Goal: Task Accomplishment & Management: Use online tool/utility

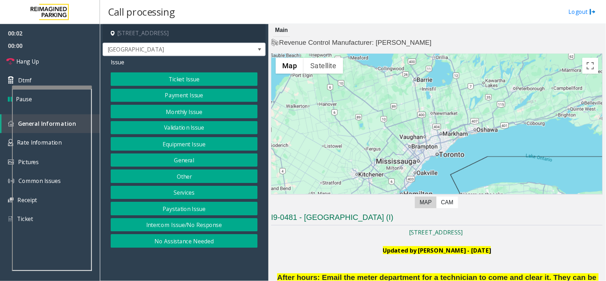
scroll to position [197, 0]
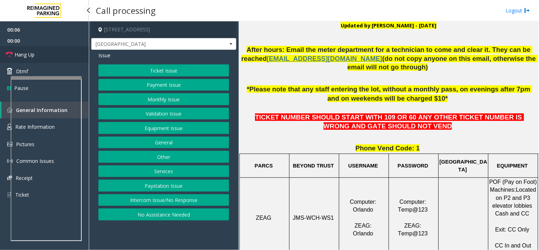
click at [33, 56] on span "Hang Up" at bounding box center [25, 54] width 20 height 7
click at [188, 197] on button "Intercom Issue/No Response" at bounding box center [163, 200] width 131 height 12
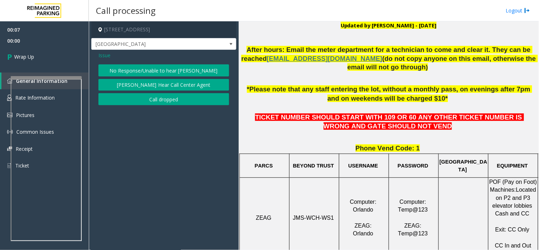
click at [155, 67] on button "No Response/Unable to hear [PERSON_NAME]" at bounding box center [163, 70] width 131 height 12
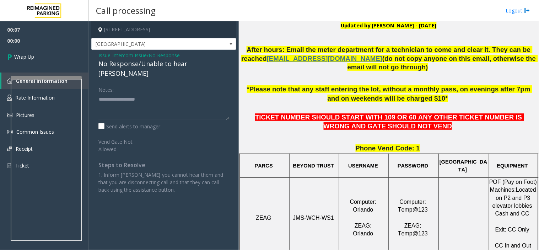
click at [148, 64] on div "No Response/Unable to hear [PERSON_NAME]" at bounding box center [163, 68] width 131 height 19
type textarea "**********"
click at [75, 63] on link "Wrap Up" at bounding box center [44, 56] width 89 height 21
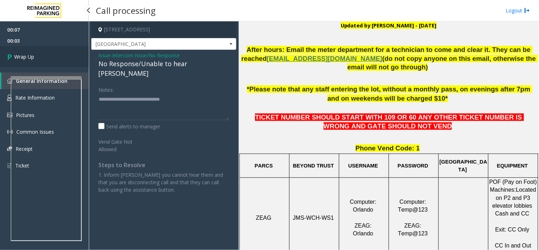
click at [75, 63] on link "Wrap Up" at bounding box center [44, 56] width 89 height 21
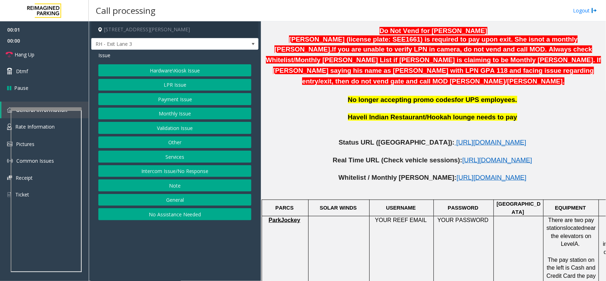
scroll to position [355, 0]
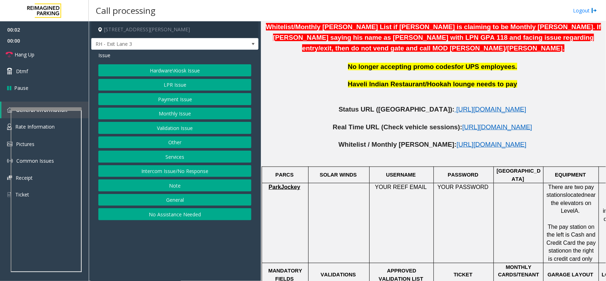
click at [408, 114] on p at bounding box center [434, 118] width 340 height 9
click at [456, 105] on span "[URL][DOMAIN_NAME]" at bounding box center [491, 108] width 70 height 7
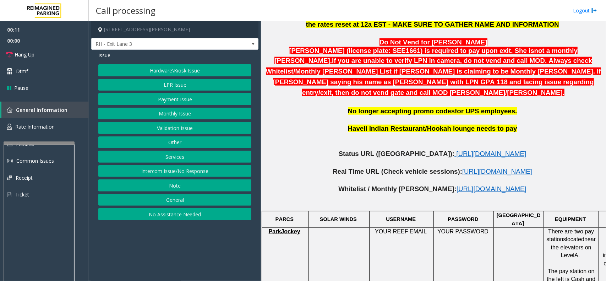
click at [49, 142] on div at bounding box center [39, 142] width 71 height 3
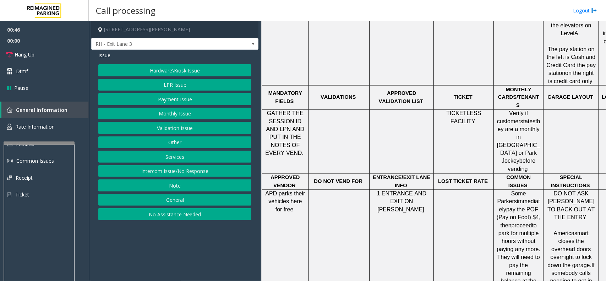
scroll to position [533, 48]
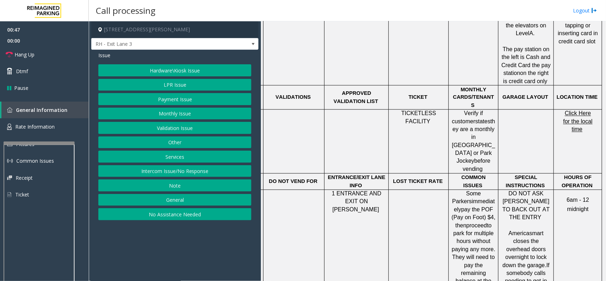
click at [538, 110] on span "Click Here for the local time" at bounding box center [577, 121] width 29 height 22
click at [178, 156] on button "Services" at bounding box center [174, 157] width 153 height 12
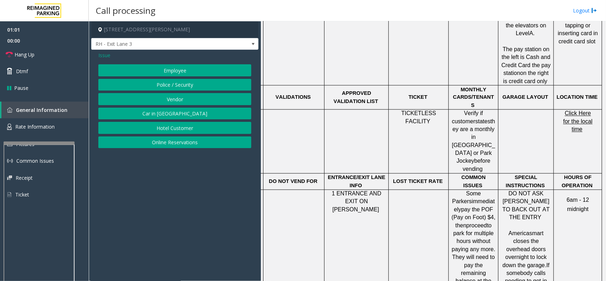
click at [101, 54] on span "Issue" at bounding box center [104, 55] width 12 height 7
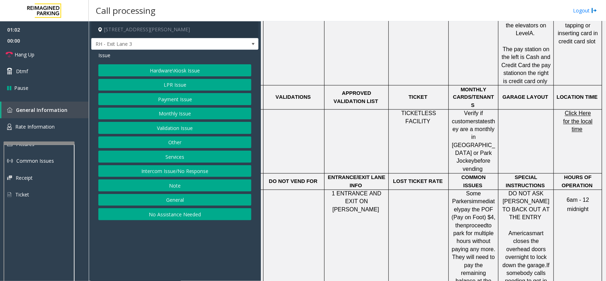
click at [192, 145] on button "Other" at bounding box center [174, 142] width 153 height 12
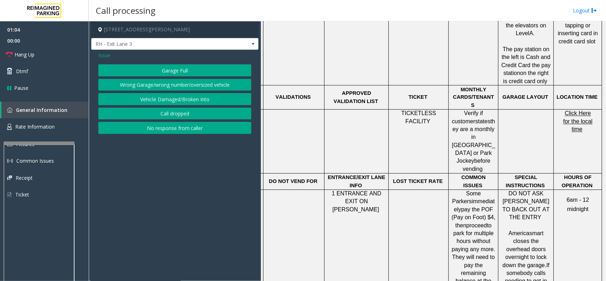
click at [109, 56] on span "Issue" at bounding box center [104, 55] width 12 height 7
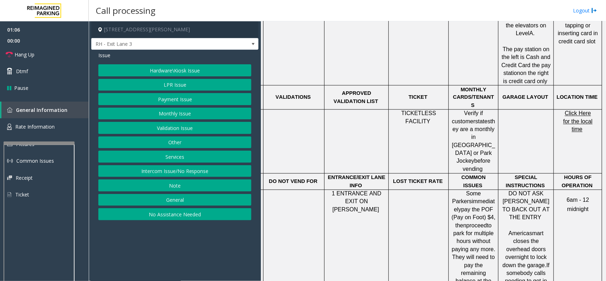
click at [185, 199] on button "General" at bounding box center [174, 200] width 153 height 12
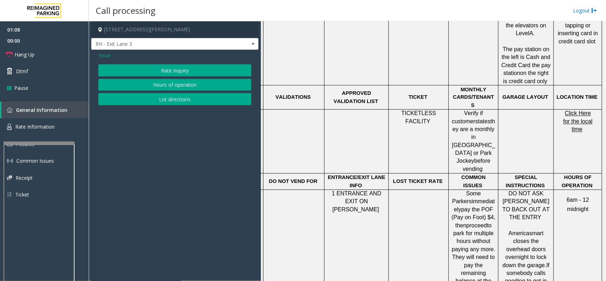
click at [100, 56] on span "Issue" at bounding box center [104, 55] width 12 height 7
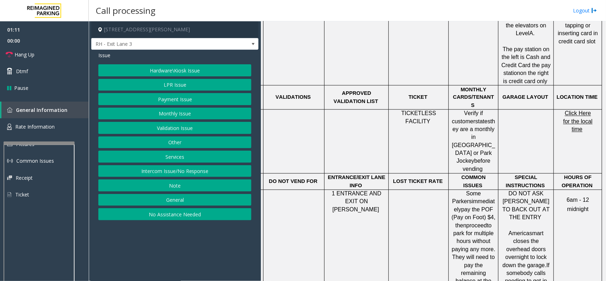
click at [181, 160] on button "Services" at bounding box center [174, 157] width 153 height 12
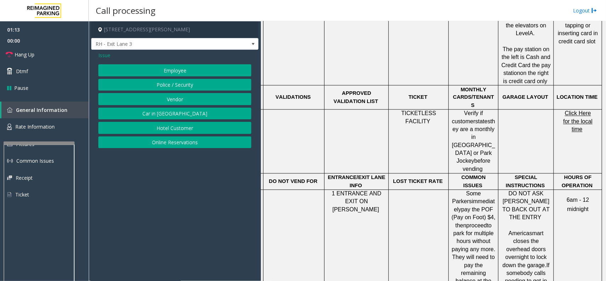
click at [105, 53] on span "Issue" at bounding box center [104, 55] width 12 height 7
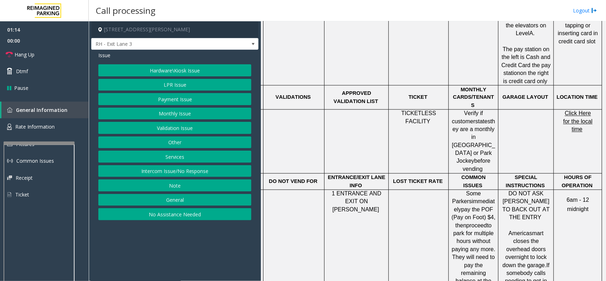
click at [192, 144] on button "Other" at bounding box center [174, 142] width 153 height 12
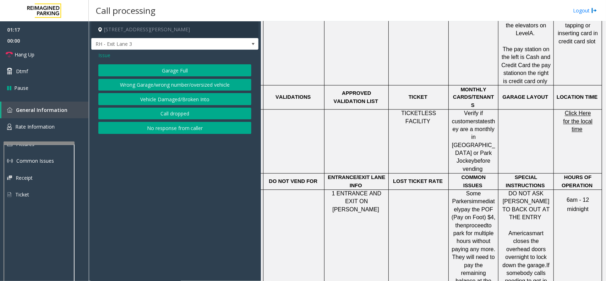
click at [186, 85] on button "Wrong Garage/wrong number/oversized vehicle" at bounding box center [174, 85] width 153 height 12
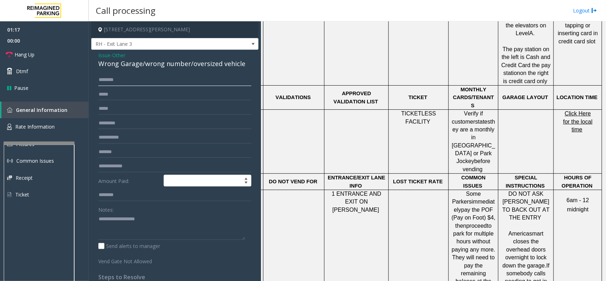
click at [143, 82] on input "text" at bounding box center [174, 80] width 153 height 12
type input "*****"
click at [124, 220] on textarea at bounding box center [171, 226] width 147 height 27
click at [37, 57] on link "Hang Up" at bounding box center [44, 54] width 89 height 17
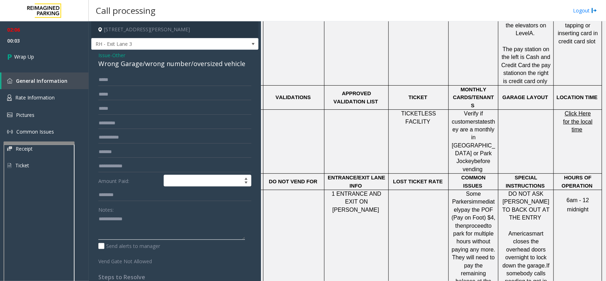
click at [107, 230] on textarea at bounding box center [171, 226] width 147 height 27
paste textarea "**********"
click at [123, 229] on textarea at bounding box center [171, 226] width 147 height 27
copy div "Wrong Garage"
drag, startPoint x: 140, startPoint y: 64, endPoint x: 100, endPoint y: 63, distance: 39.4
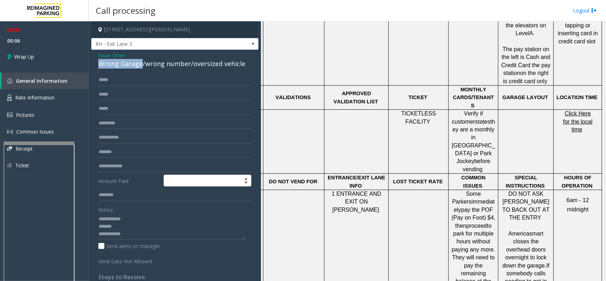
click at [100, 63] on div "Wrong Garage/wrong number/oversized vehicle" at bounding box center [174, 64] width 153 height 10
click at [118, 228] on textarea at bounding box center [171, 226] width 147 height 27
paste textarea "**********"
click at [138, 233] on textarea at bounding box center [171, 226] width 147 height 27
paste textarea "**********"
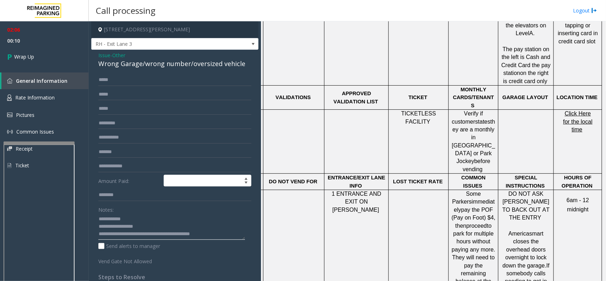
scroll to position [5, 0]
type textarea "**********"
click at [22, 50] on link "Wrap Up" at bounding box center [44, 56] width 89 height 21
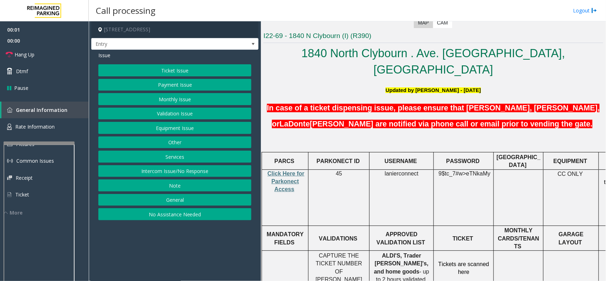
scroll to position [178, 0]
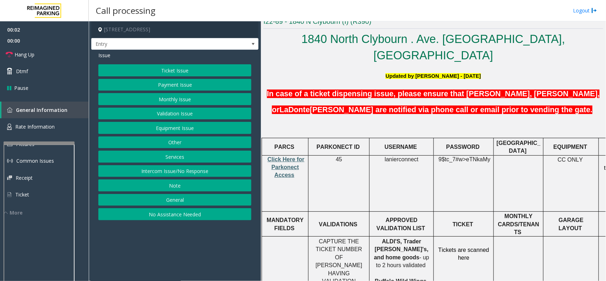
click at [290, 156] on span "Click Here for Parkonect Access" at bounding box center [286, 167] width 37 height 22
click at [178, 217] on button "No Assistance Needed" at bounding box center [174, 214] width 153 height 12
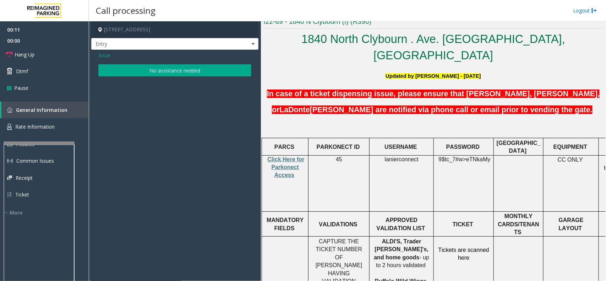
click at [132, 68] on button "No assistance needed" at bounding box center [174, 70] width 153 height 12
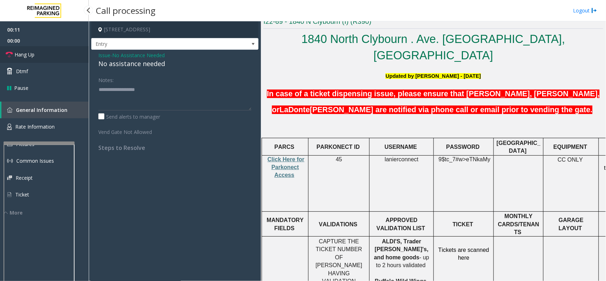
click at [74, 52] on link "Hang Up" at bounding box center [44, 54] width 89 height 17
click at [118, 64] on div "No assistance needed" at bounding box center [174, 64] width 153 height 10
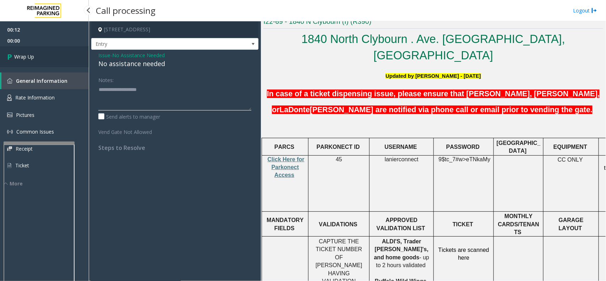
type textarea "**********"
click at [60, 55] on link "Wrap Up" at bounding box center [44, 56] width 89 height 21
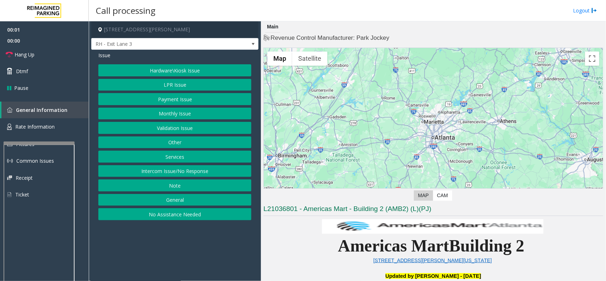
click at [189, 172] on button "Intercom Issue/No Response" at bounding box center [174, 171] width 153 height 12
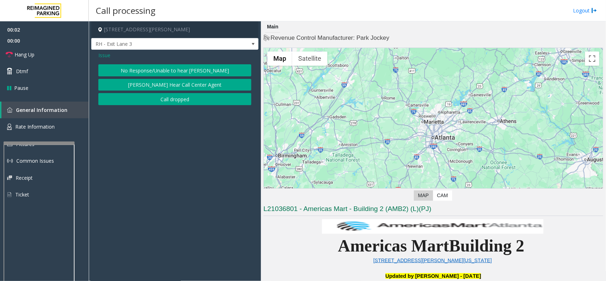
click at [175, 66] on button "No Response/Unable to hear [PERSON_NAME]" at bounding box center [174, 70] width 153 height 12
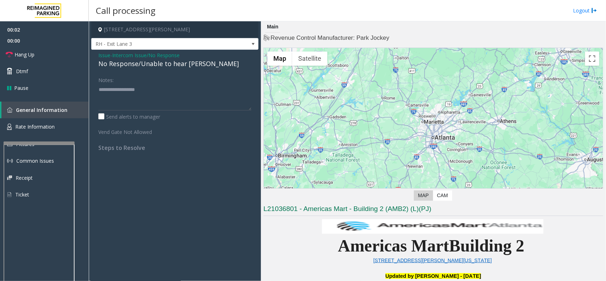
click at [168, 62] on div "No Response/Unable to hear [PERSON_NAME]" at bounding box center [174, 64] width 153 height 10
type textarea "**********"
click at [36, 54] on link "Hang Up" at bounding box center [44, 54] width 89 height 17
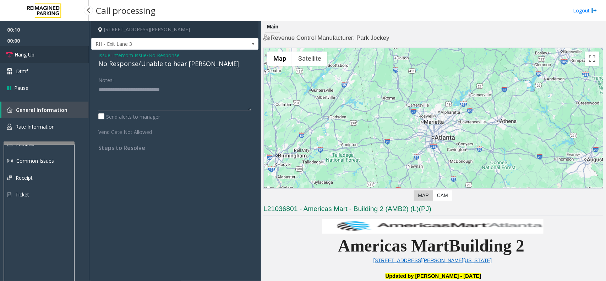
click at [36, 54] on link "Hang Up" at bounding box center [44, 54] width 89 height 17
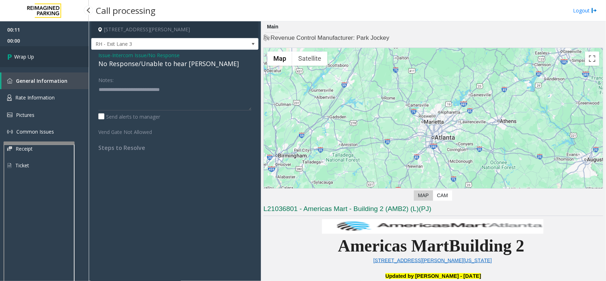
click at [36, 54] on link "Wrap Up" at bounding box center [44, 56] width 89 height 21
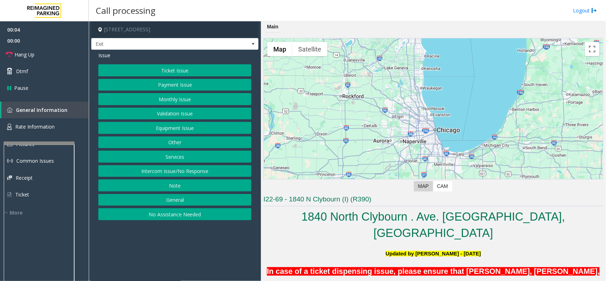
click at [178, 98] on button "Monthly Issue" at bounding box center [174, 99] width 153 height 12
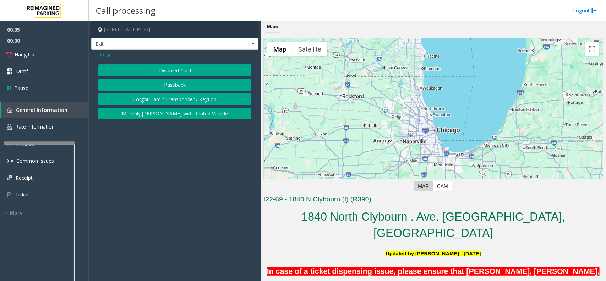
click at [182, 71] on button "Disabled Card" at bounding box center [174, 70] width 153 height 12
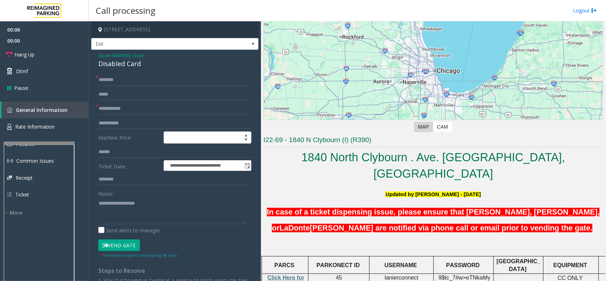
scroll to position [133, 0]
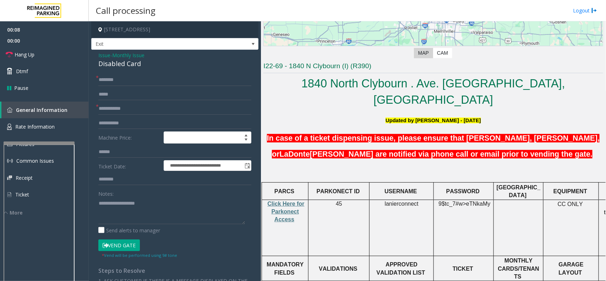
click at [395, 201] on span "lanierconnect" at bounding box center [402, 204] width 34 height 6
copy p "lanierconnect"
click at [110, 109] on input "text" at bounding box center [174, 109] width 153 height 12
type input "*****"
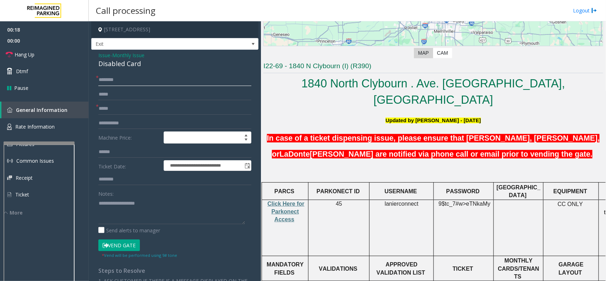
click at [114, 79] on input "text" at bounding box center [174, 80] width 153 height 12
type input "****"
click at [128, 244] on button "Vend Gate" at bounding box center [119, 245] width 42 height 12
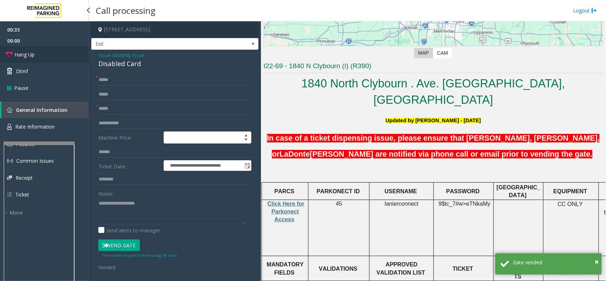
click at [57, 55] on link "Hang Up" at bounding box center [44, 54] width 89 height 17
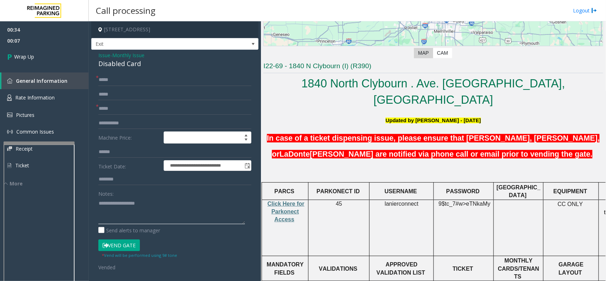
click at [142, 210] on textarea at bounding box center [171, 210] width 147 height 27
paste textarea "**********"
click at [107, 65] on div "Disabled Card" at bounding box center [174, 64] width 153 height 10
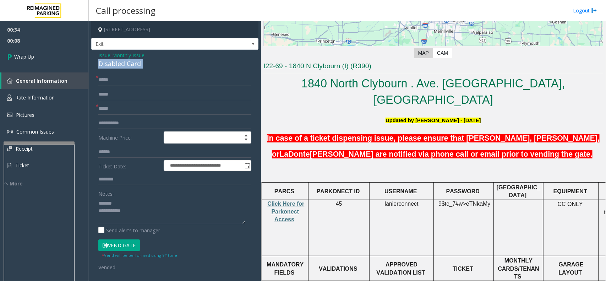
copy div "Disabled Card"
click at [120, 202] on textarea at bounding box center [171, 210] width 147 height 27
paste textarea "**********"
click at [141, 213] on textarea at bounding box center [171, 210] width 147 height 27
paste textarea "**********"
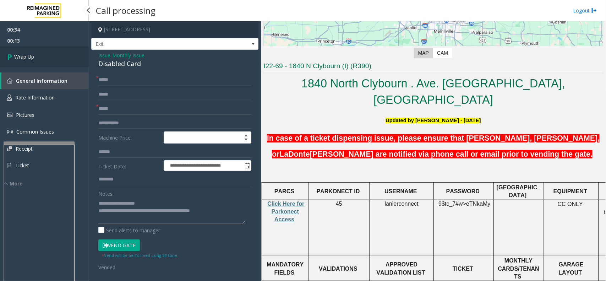
type textarea "**********"
click at [36, 61] on link "Wrap Up" at bounding box center [44, 56] width 89 height 21
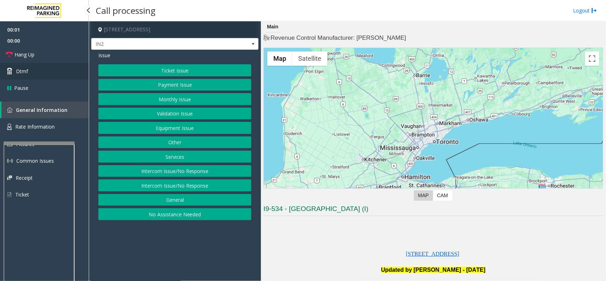
click at [42, 65] on link "Dtmf" at bounding box center [44, 71] width 89 height 17
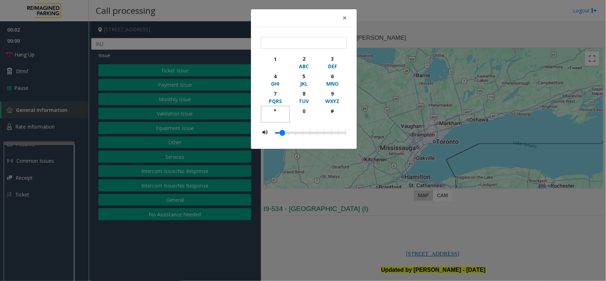
click at [275, 108] on div "*" at bounding box center [276, 110] width 20 height 7
click at [329, 92] on div "9" at bounding box center [333, 93] width 20 height 7
click at [333, 109] on div "#" at bounding box center [333, 110] width 20 height 7
type input "***"
click at [347, 16] on button "×" at bounding box center [345, 17] width 14 height 17
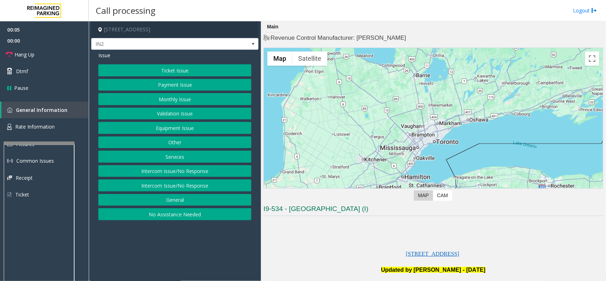
click at [186, 126] on button "Equipment Issue" at bounding box center [174, 128] width 153 height 12
click at [186, 126] on button "Gate / Door Won't Open" at bounding box center [174, 128] width 153 height 12
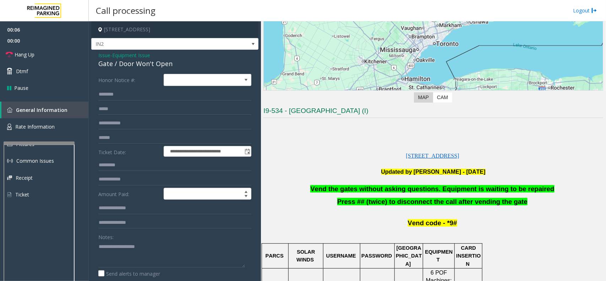
scroll to position [178, 0]
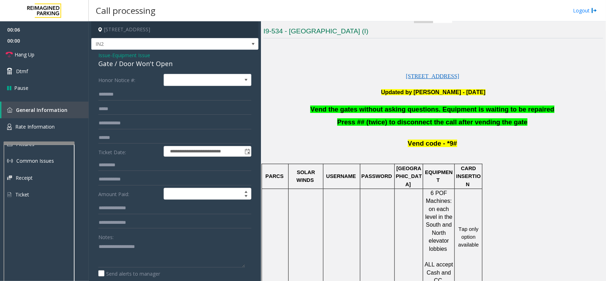
click at [380, 109] on span "Vend the gates without asking questions. Equipment is waiting to be repaired" at bounding box center [432, 108] width 244 height 7
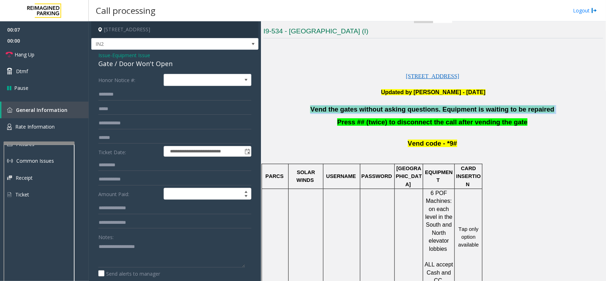
click at [380, 109] on span "Vend the gates without asking questions. Equipment is waiting to be repaired" at bounding box center [432, 108] width 244 height 7
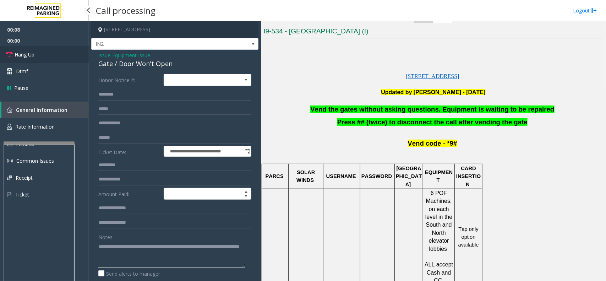
type textarea "**********"
click at [31, 54] on span "Hang Up" at bounding box center [25, 54] width 20 height 7
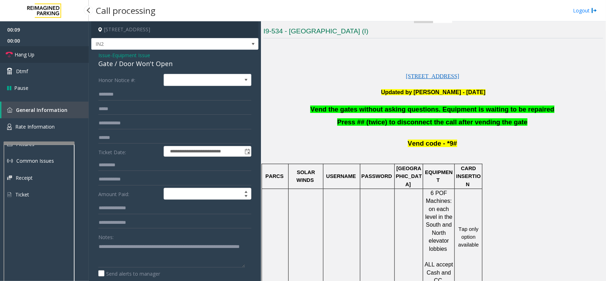
click at [31, 54] on span "Hang Up" at bounding box center [25, 54] width 20 height 7
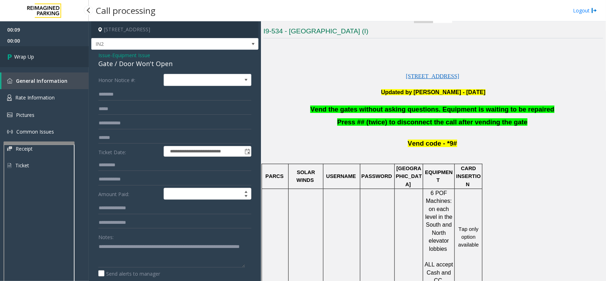
click at [31, 54] on span "Wrap Up" at bounding box center [24, 56] width 20 height 7
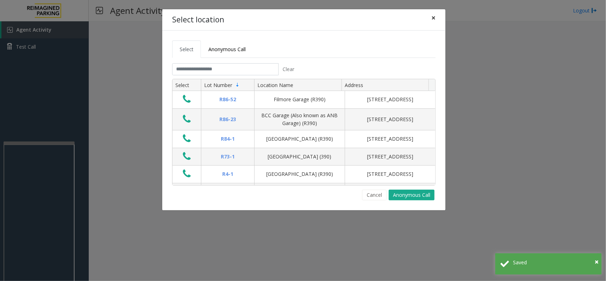
click at [433, 20] on span "×" at bounding box center [434, 18] width 4 height 10
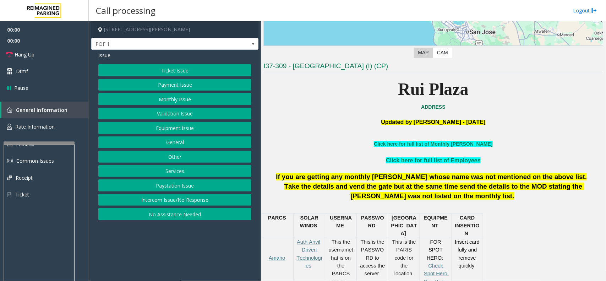
scroll to position [266, 0]
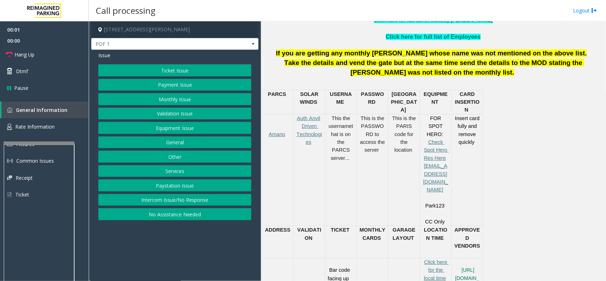
click at [186, 200] on button "Intercom Issue/No Response" at bounding box center [174, 200] width 153 height 12
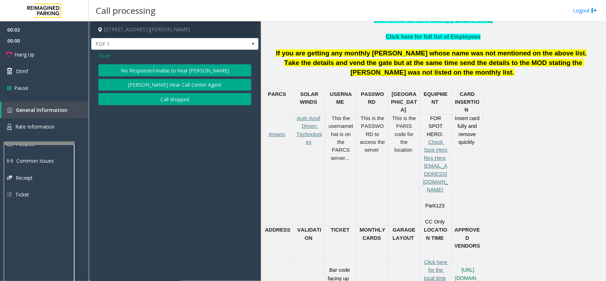
click at [109, 53] on span "Issue" at bounding box center [104, 55] width 12 height 7
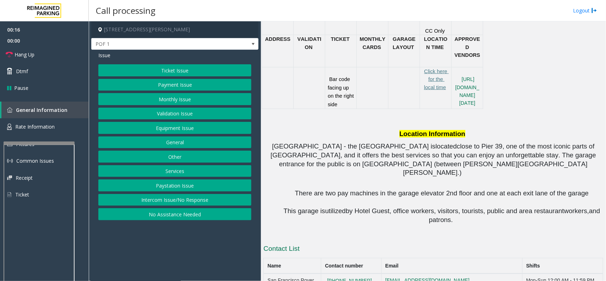
scroll to position [324, 0]
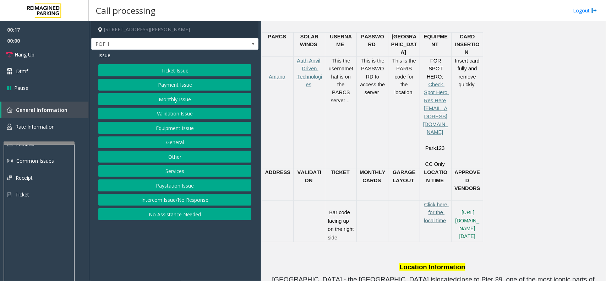
click at [433, 202] on span "Click here for the local time" at bounding box center [436, 213] width 25 height 22
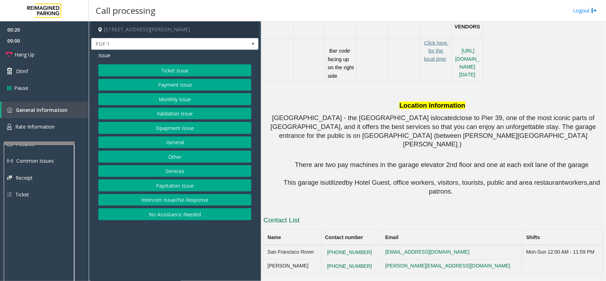
scroll to position [635, 0]
drag, startPoint x: 321, startPoint y: 253, endPoint x: 313, endPoint y: 253, distance: 8.9
click at [313, 249] on td "San Francisco Rover" at bounding box center [293, 252] width 58 height 14
drag, startPoint x: 383, startPoint y: 253, endPoint x: 324, endPoint y: 253, distance: 58.6
click at [324, 249] on tr "San Francisco Rover [PHONE_NUMBER] [EMAIL_ADDRESS][DOMAIN_NAME] Mon-Sun 12:00 A…" at bounding box center [434, 252] width 340 height 14
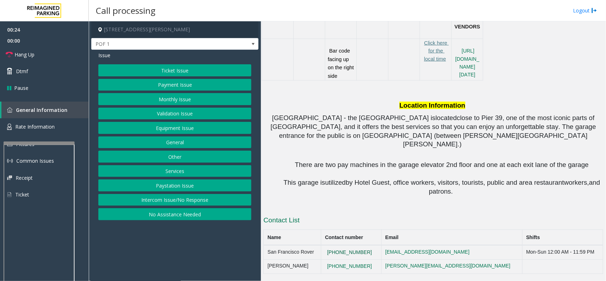
copy tr "[PHONE_NUMBER]"
click at [328, 189] on p "This garage is utilized by Hotel Guest, office workers, visitors, tourists, pub…" at bounding box center [442, 187] width 323 height 18
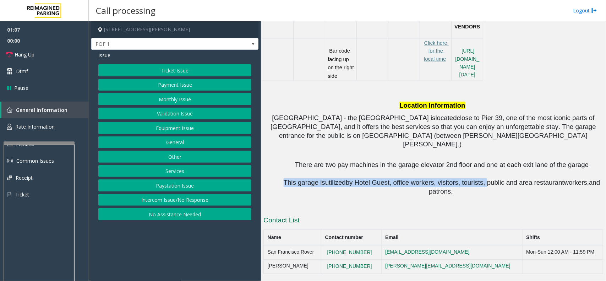
drag, startPoint x: 292, startPoint y: 182, endPoint x: 478, endPoint y: 178, distance: 186.2
click at [478, 179] on span "This garage is utilized by Hotel Guest, office workers, visitors, tourists, pub…" at bounding box center [443, 187] width 319 height 16
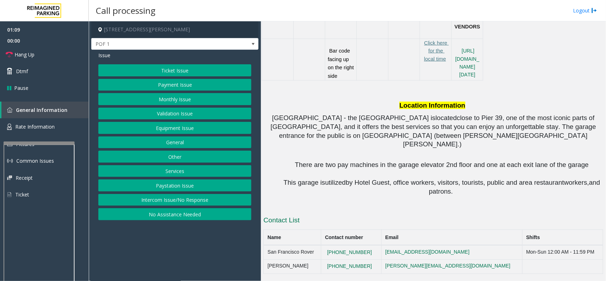
click at [466, 194] on p "This garage is utilized by Hotel Guest, office workers, visitors, tourists, pub…" at bounding box center [442, 187] width 323 height 18
click at [185, 125] on button "Equipment Issue" at bounding box center [174, 128] width 153 height 12
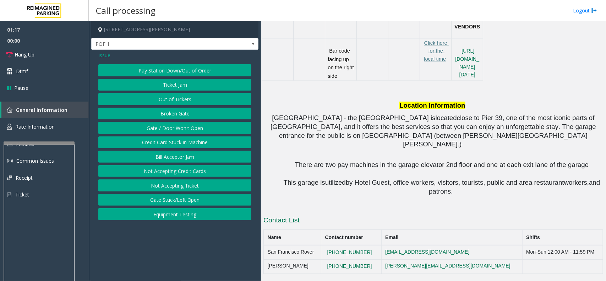
click at [185, 125] on button "Gate / Door Won't Open" at bounding box center [174, 128] width 153 height 12
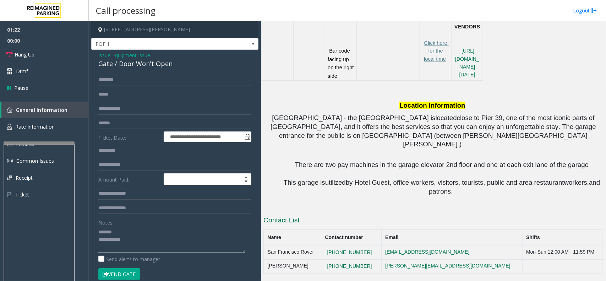
click at [133, 233] on textarea at bounding box center [171, 239] width 147 height 27
click at [127, 240] on textarea at bounding box center [171, 239] width 147 height 27
click at [42, 53] on link "Hang Up" at bounding box center [44, 54] width 89 height 17
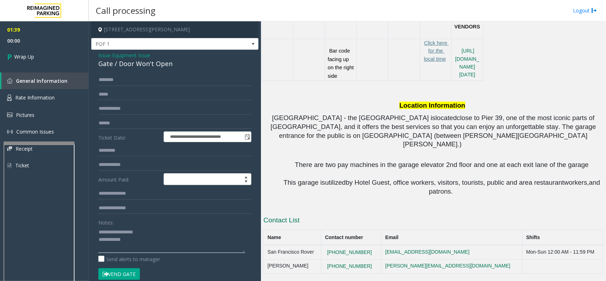
click at [134, 240] on textarea at bounding box center [171, 239] width 147 height 27
type textarea "**********"
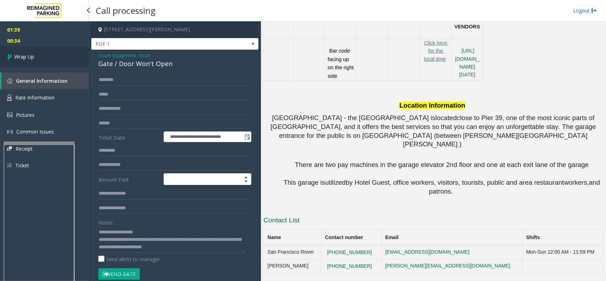
click at [50, 55] on link "Wrap Up" at bounding box center [44, 56] width 89 height 21
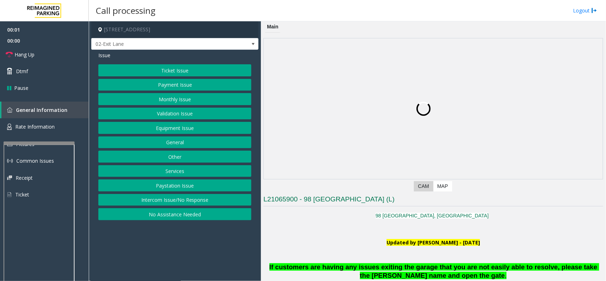
click at [173, 198] on button "Intercom Issue/No Response" at bounding box center [174, 200] width 153 height 12
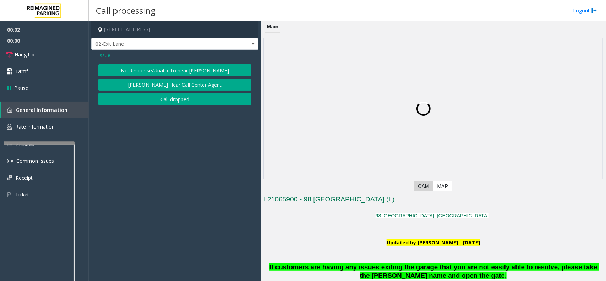
click at [167, 70] on button "No Response/Unable to hear [PERSON_NAME]" at bounding box center [174, 70] width 153 height 12
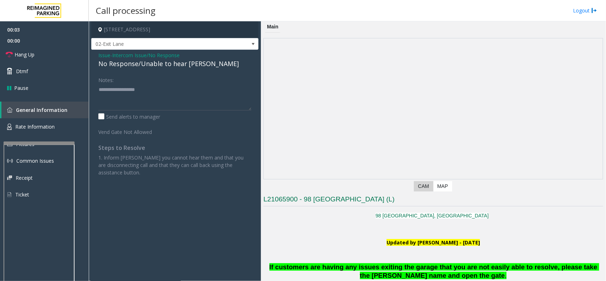
click at [169, 64] on div "No Response/Unable to hear [PERSON_NAME]" at bounding box center [174, 64] width 153 height 10
type textarea "**********"
click at [65, 53] on link "Hang Up" at bounding box center [44, 54] width 89 height 17
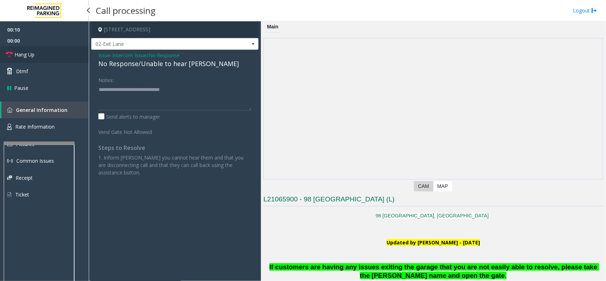
click at [65, 53] on link "Hang Up" at bounding box center [44, 54] width 89 height 17
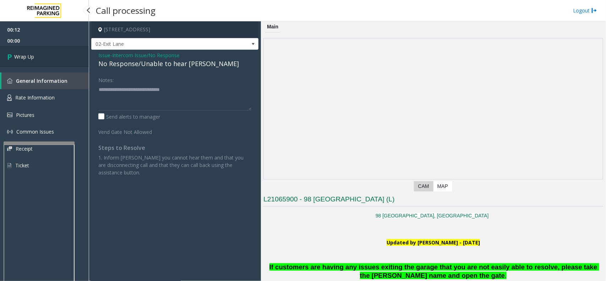
click at [65, 53] on link "Wrap Up" at bounding box center [44, 56] width 89 height 21
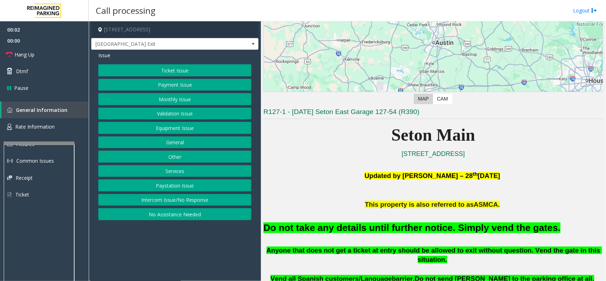
scroll to position [178, 0]
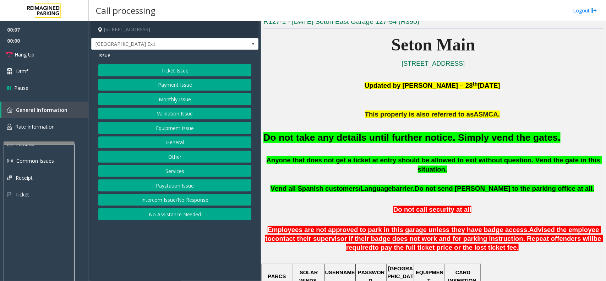
click at [191, 200] on button "Intercom Issue/No Response" at bounding box center [174, 200] width 153 height 12
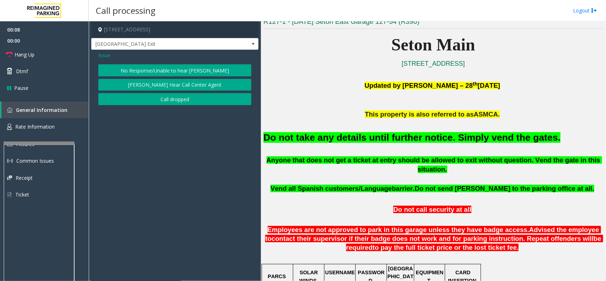
click at [178, 71] on button "No Response/Unable to hear [PERSON_NAME]" at bounding box center [174, 70] width 153 height 12
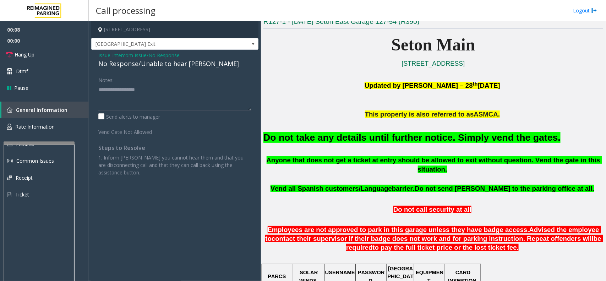
click at [162, 64] on div "No Response/Unable to hear [PERSON_NAME]" at bounding box center [174, 64] width 153 height 10
type textarea "**********"
click at [48, 56] on link "Hang Up" at bounding box center [44, 54] width 89 height 17
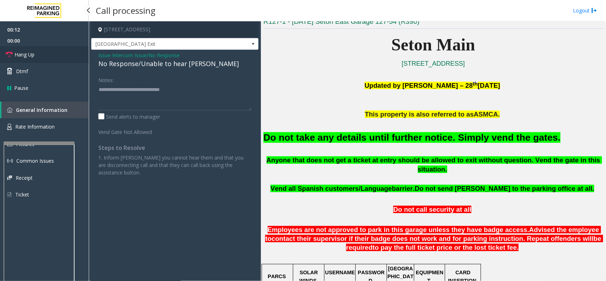
click at [48, 56] on link "Hang Up" at bounding box center [44, 54] width 89 height 17
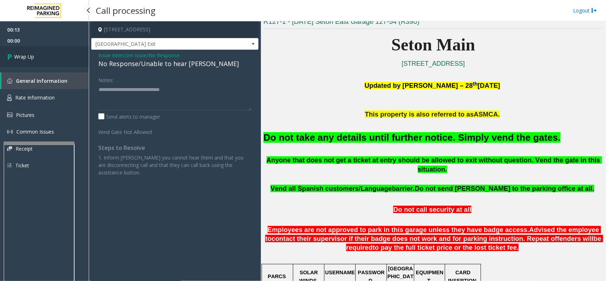
click at [48, 56] on link "Wrap Up" at bounding box center [44, 56] width 89 height 21
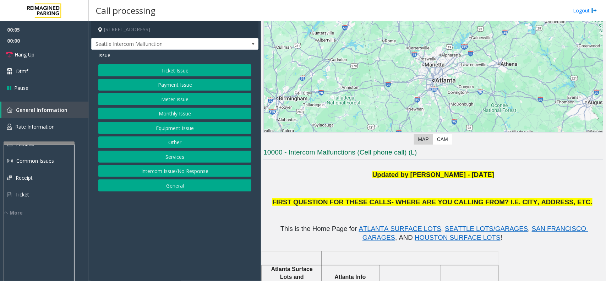
scroll to position [44, 0]
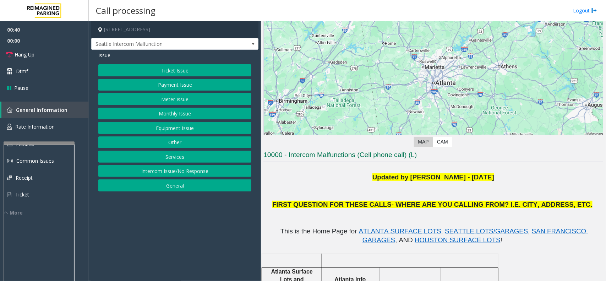
click at [175, 117] on button "Monthly Issue" at bounding box center [174, 114] width 153 height 12
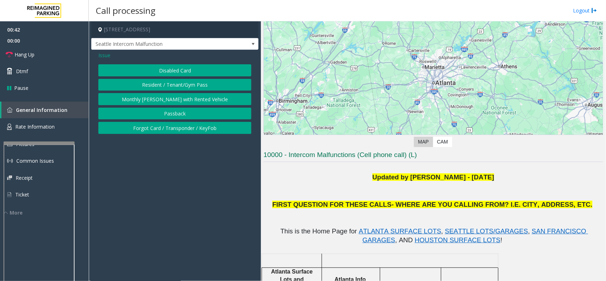
click at [170, 72] on button "Disabled Card" at bounding box center [174, 70] width 153 height 12
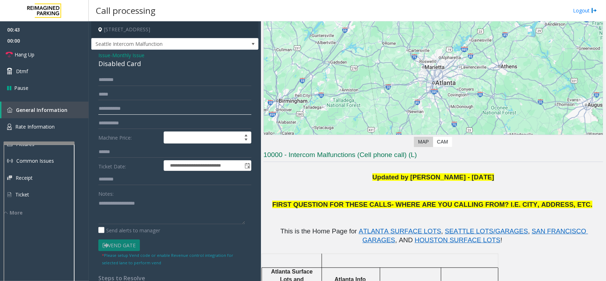
click at [123, 109] on input "text" at bounding box center [174, 109] width 153 height 12
type input "******"
click at [136, 82] on input "text" at bounding box center [174, 80] width 153 height 12
click at [136, 82] on input "******" at bounding box center [174, 80] width 153 height 12
drag, startPoint x: 116, startPoint y: 81, endPoint x: 105, endPoint y: 77, distance: 11.7
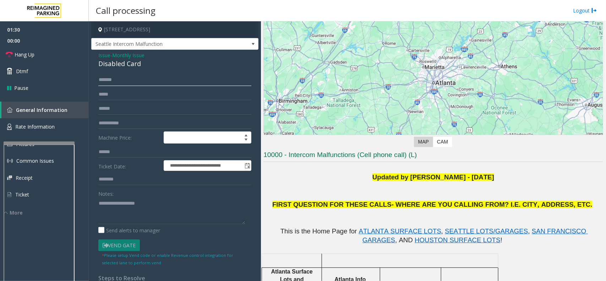
click at [105, 77] on input "******" at bounding box center [174, 80] width 153 height 12
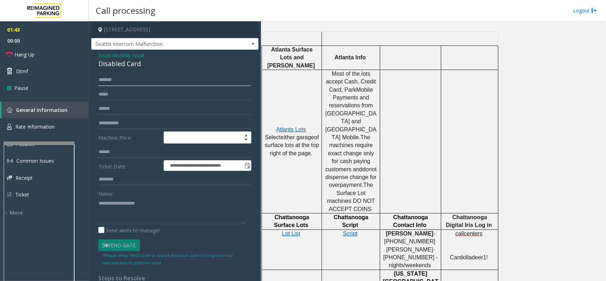
scroll to position [0, 0]
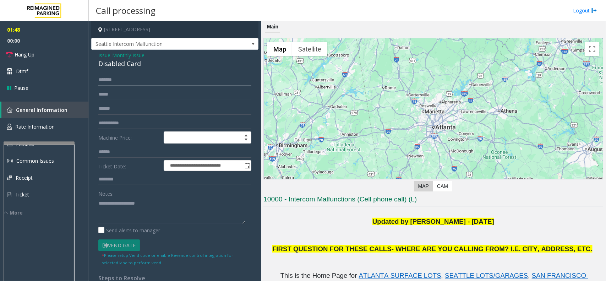
type input "*******"
click at [123, 63] on div "Disabled Card" at bounding box center [174, 64] width 153 height 10
click at [144, 217] on textarea at bounding box center [171, 210] width 147 height 27
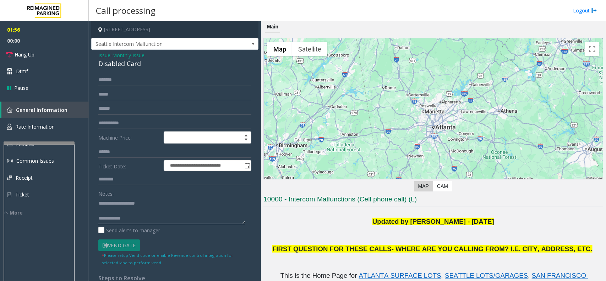
click at [120, 213] on textarea at bounding box center [171, 210] width 147 height 27
click at [155, 213] on textarea at bounding box center [171, 210] width 147 height 27
type textarea "**********"
click at [140, 220] on textarea at bounding box center [171, 210] width 147 height 27
click at [210, 214] on textarea at bounding box center [171, 210] width 147 height 27
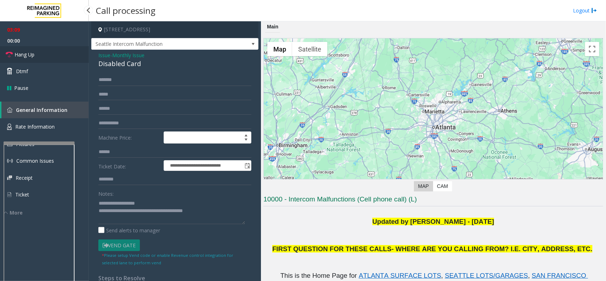
click at [49, 59] on link "Hang Up" at bounding box center [44, 54] width 89 height 17
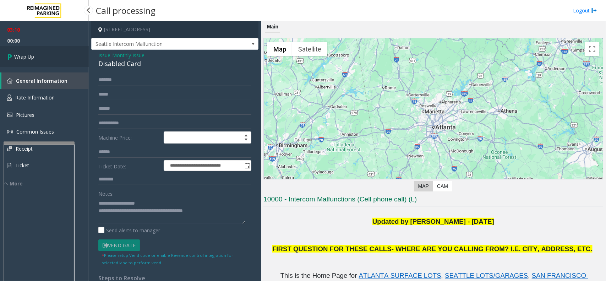
click at [49, 59] on link "Wrap Up" at bounding box center [44, 56] width 89 height 21
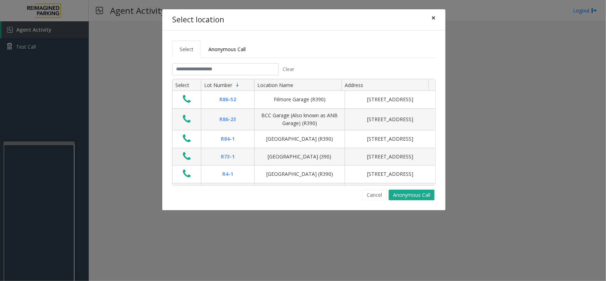
click at [436, 19] on button "×" at bounding box center [434, 17] width 14 height 17
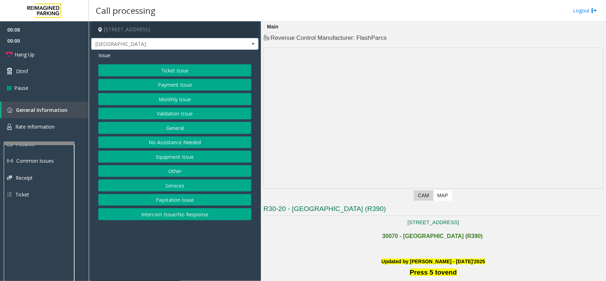
click at [175, 216] on button "Intercom Issue/No Response" at bounding box center [174, 214] width 153 height 12
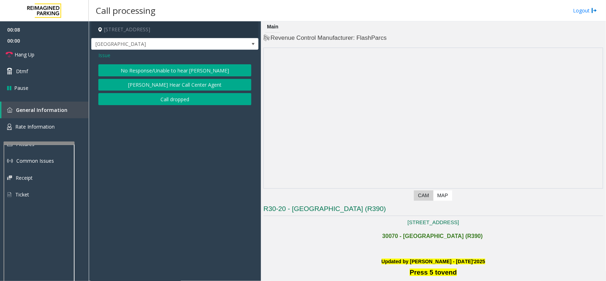
click at [155, 69] on button "No Response/Unable to hear [PERSON_NAME]" at bounding box center [174, 70] width 153 height 12
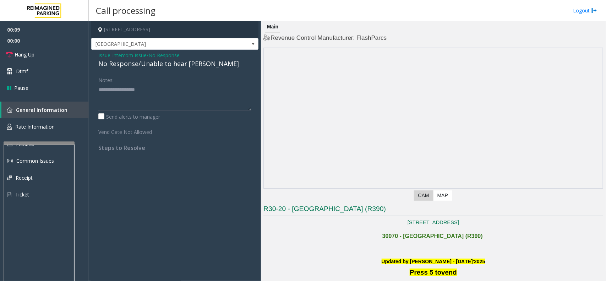
click at [119, 61] on div "No Response/Unable to hear [PERSON_NAME]" at bounding box center [174, 64] width 153 height 10
click at [118, 63] on div "No Response/Unable to hear [PERSON_NAME]" at bounding box center [174, 64] width 153 height 10
type textarea "**********"
click at [43, 51] on link "Hang Up" at bounding box center [44, 54] width 89 height 17
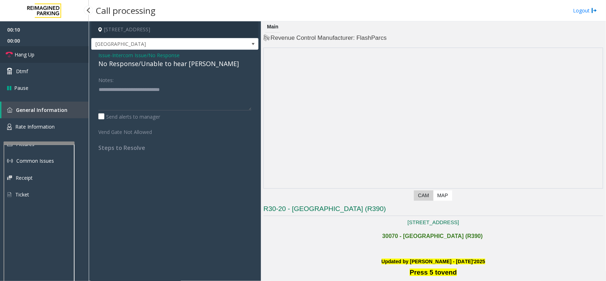
click at [43, 51] on link "Hang Up" at bounding box center [44, 54] width 89 height 17
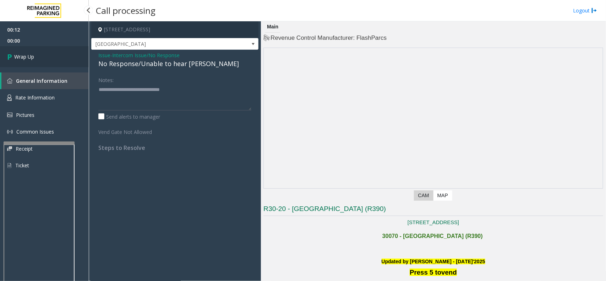
click at [43, 53] on link "Wrap Up" at bounding box center [44, 56] width 89 height 21
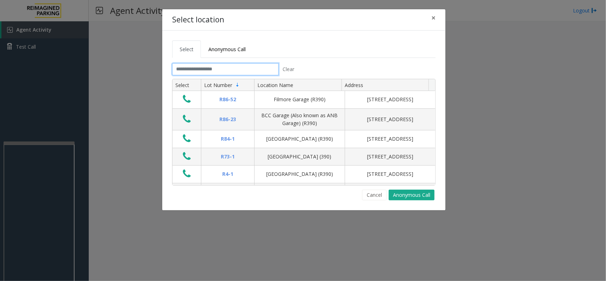
click at [218, 70] on input "text" at bounding box center [225, 69] width 107 height 12
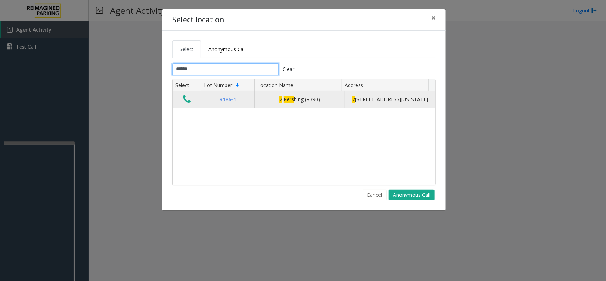
type input "******"
click at [185, 100] on icon "Data table" at bounding box center [187, 99] width 8 height 10
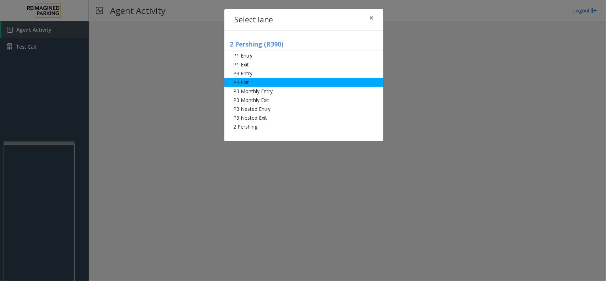
click at [257, 81] on li "P3 Exit" at bounding box center [303, 82] width 159 height 9
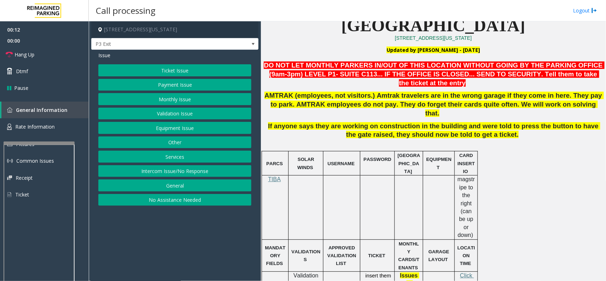
scroll to position [222, 0]
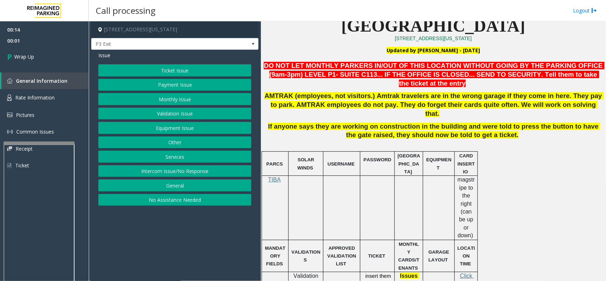
click at [200, 173] on button "Intercom Issue/No Response" at bounding box center [174, 171] width 153 height 12
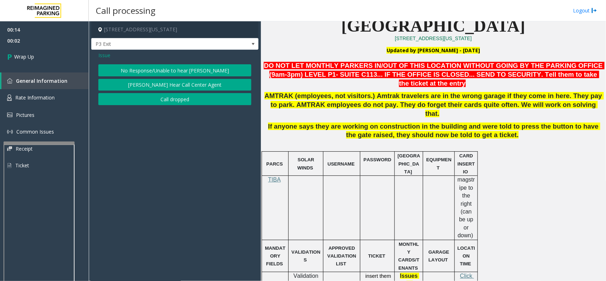
click at [173, 105] on button "Call dropped" at bounding box center [174, 99] width 153 height 12
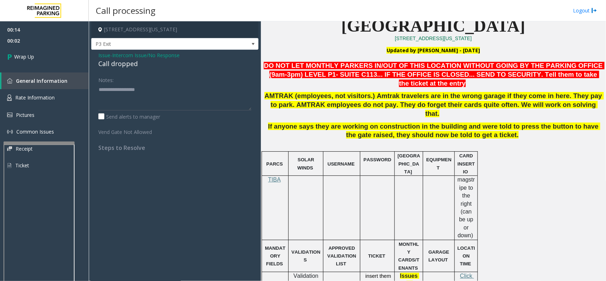
click at [113, 63] on div "Call dropped" at bounding box center [174, 64] width 153 height 10
type textarea "**********"
click at [56, 56] on link "Wrap Up" at bounding box center [44, 56] width 89 height 21
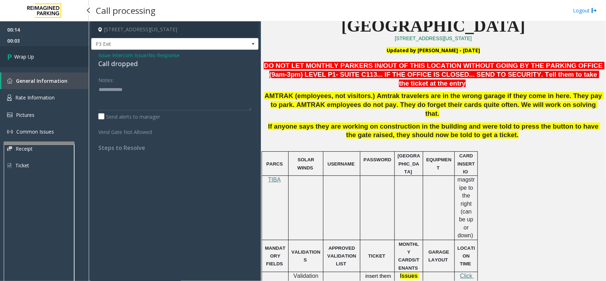
click at [56, 56] on link "Wrap Up" at bounding box center [44, 56] width 89 height 21
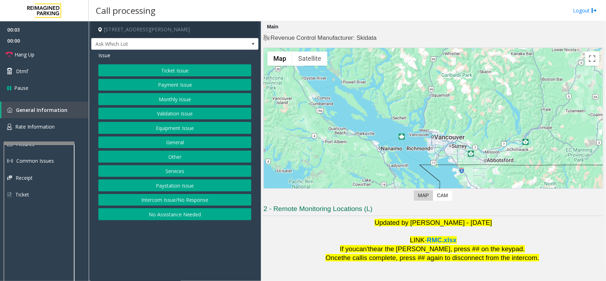
click at [182, 113] on button "Validation Issue" at bounding box center [174, 114] width 153 height 12
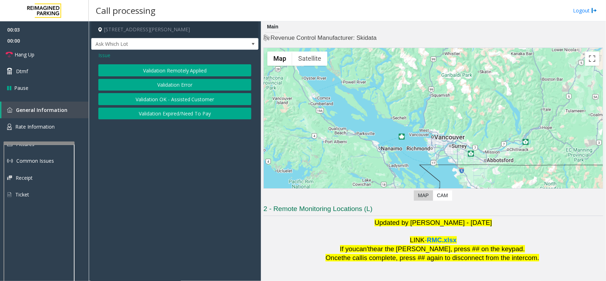
click at [178, 88] on button "Validation Error" at bounding box center [174, 85] width 153 height 12
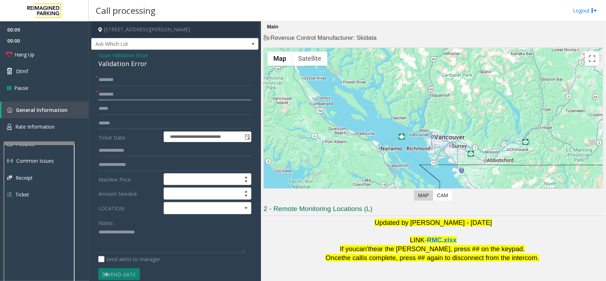
click at [135, 100] on input "text" at bounding box center [174, 94] width 153 height 12
type input "*********"
click at [116, 64] on div "Validation Error" at bounding box center [174, 64] width 153 height 10
drag, startPoint x: 116, startPoint y: 64, endPoint x: 123, endPoint y: 63, distance: 7.2
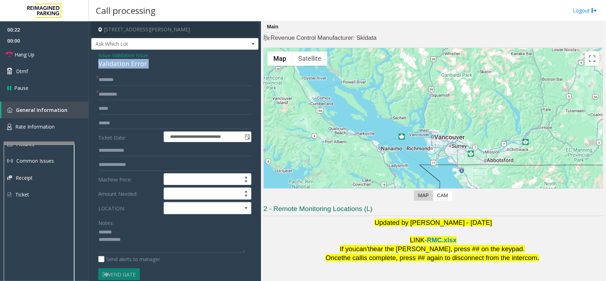
click at [116, 63] on div "Validation Error" at bounding box center [174, 64] width 153 height 10
click at [154, 242] on textarea at bounding box center [171, 240] width 147 height 27
click at [150, 239] on textarea at bounding box center [171, 240] width 147 height 27
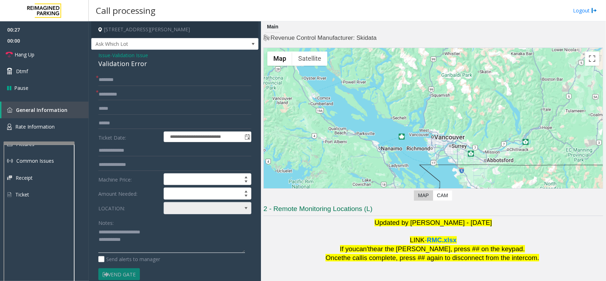
type textarea "**********"
drag, startPoint x: 198, startPoint y: 206, endPoint x: 200, endPoint y: 219, distance: 12.6
click at [199, 206] on span at bounding box center [199, 207] width 70 height 11
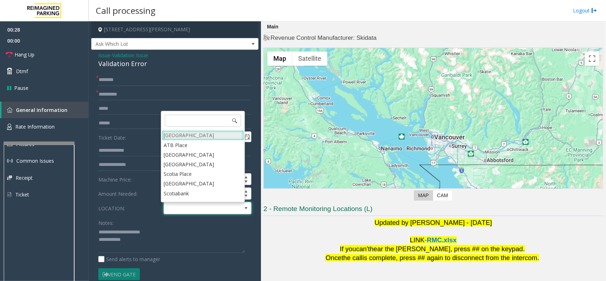
click at [196, 135] on Village "[GEOGRAPHIC_DATA]" at bounding box center [203, 135] width 82 height 10
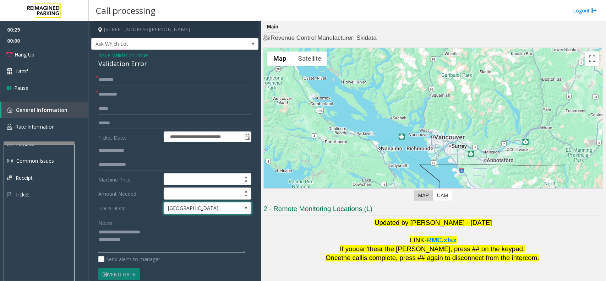
click at [148, 244] on textarea at bounding box center [171, 240] width 147 height 27
click at [117, 127] on input "text" at bounding box center [174, 123] width 153 height 12
type input "*******"
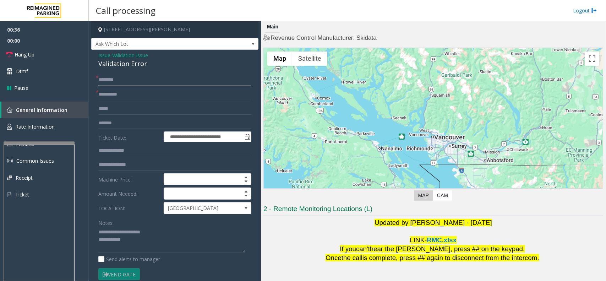
click at [123, 76] on input "text" at bounding box center [174, 80] width 153 height 12
type input "******"
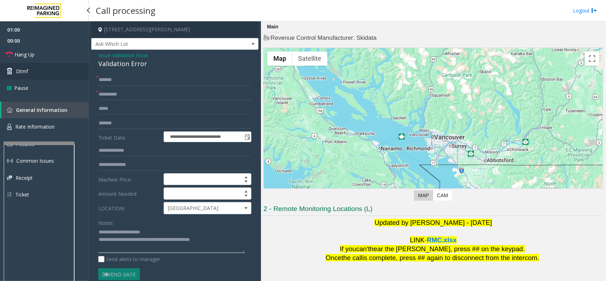
type textarea "**********"
click at [35, 77] on link "Dtmf" at bounding box center [44, 71] width 89 height 17
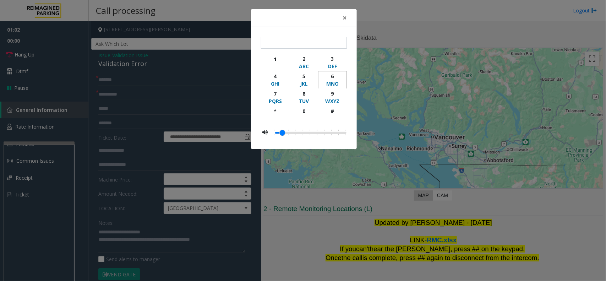
click at [334, 77] on div "6" at bounding box center [333, 75] width 20 height 7
type input "*"
click at [346, 19] on span "×" at bounding box center [345, 18] width 4 height 10
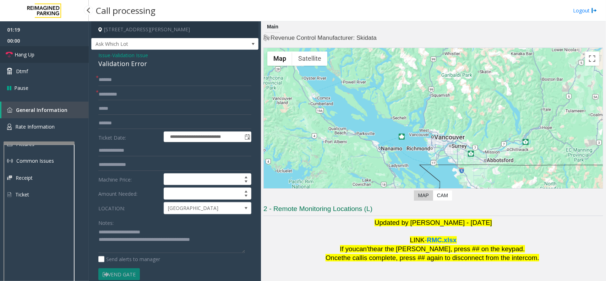
click at [43, 50] on link "Hang Up" at bounding box center [44, 54] width 89 height 17
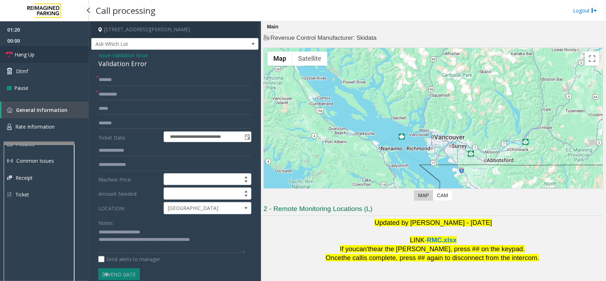
click at [43, 50] on link "Hang Up" at bounding box center [44, 54] width 89 height 17
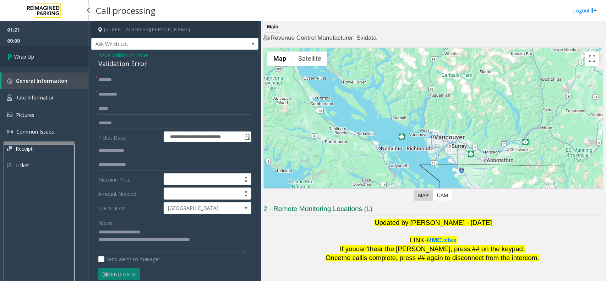
click at [43, 50] on link "Wrap Up" at bounding box center [44, 56] width 89 height 21
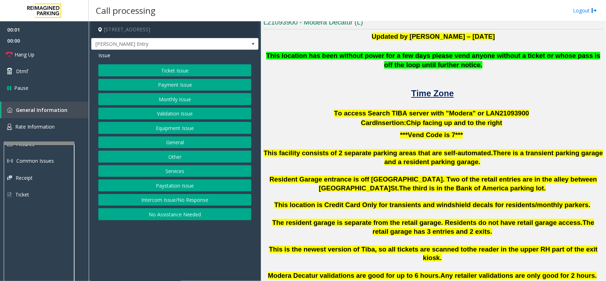
scroll to position [178, 0]
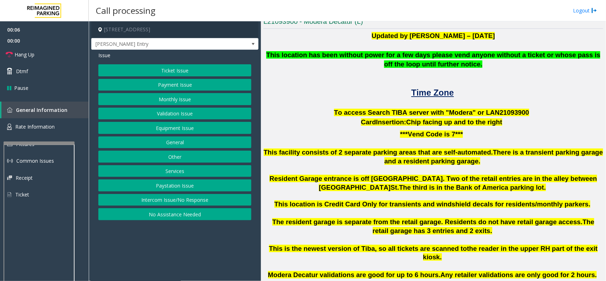
click at [487, 113] on span "To access Search TIBA server with "Modera" or LAN21093" at bounding box center [426, 112] width 184 height 7
copy p "LAN21093 900"
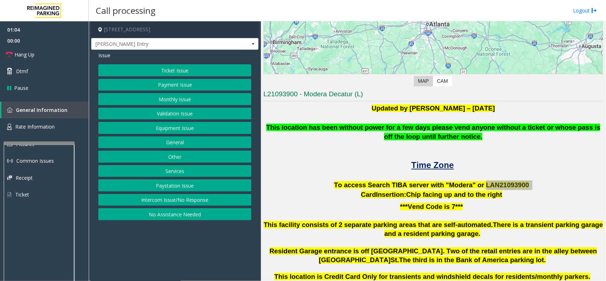
scroll to position [97, 0]
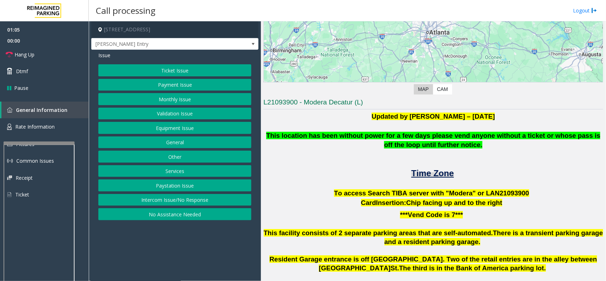
click at [434, 170] on span "Time Zone" at bounding box center [433, 173] width 43 height 10
click at [52, 125] on span "Rate Information" at bounding box center [34, 126] width 39 height 7
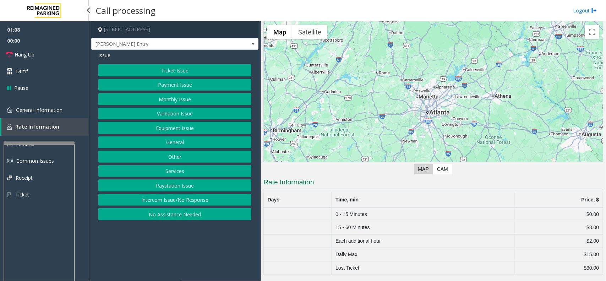
scroll to position [18, 0]
click at [55, 112] on span "General Information" at bounding box center [39, 110] width 47 height 7
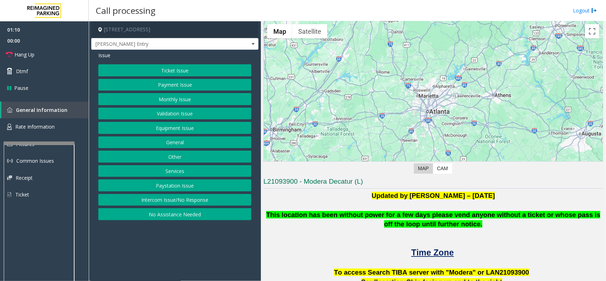
scroll to position [97, 0]
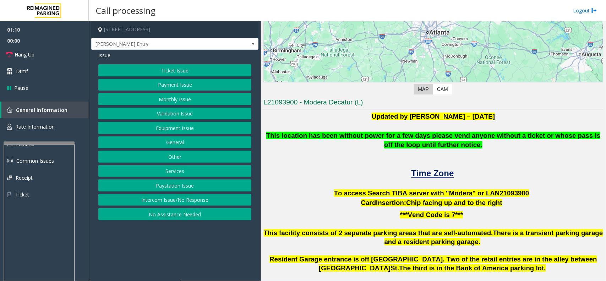
click at [161, 70] on button "Ticket Issue" at bounding box center [174, 70] width 153 height 12
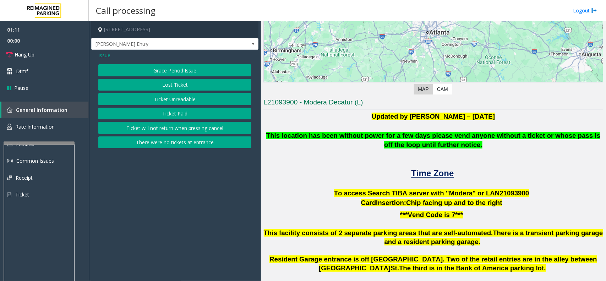
click at [176, 102] on button "Ticket Unreadable" at bounding box center [174, 99] width 153 height 12
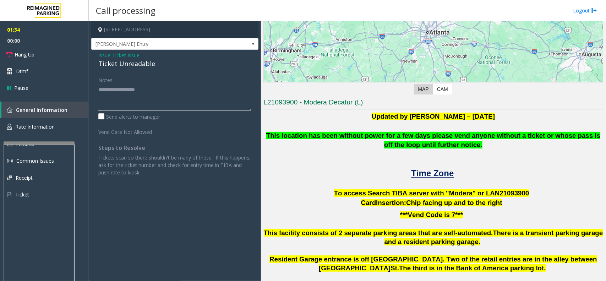
click at [107, 90] on textarea at bounding box center [174, 97] width 153 height 27
click at [104, 65] on div "Ticket Unreadable" at bounding box center [174, 64] width 153 height 10
click at [118, 91] on textarea at bounding box center [174, 97] width 153 height 27
click at [61, 57] on link "Hang Up" at bounding box center [44, 54] width 89 height 17
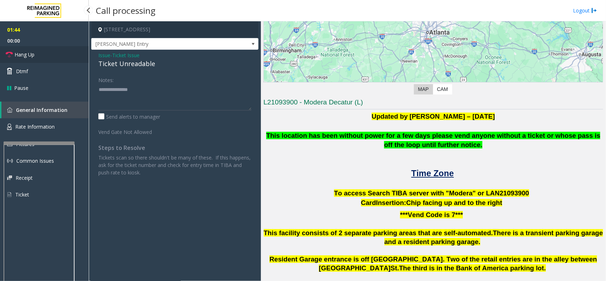
click at [61, 57] on link "Hang Up" at bounding box center [44, 54] width 89 height 17
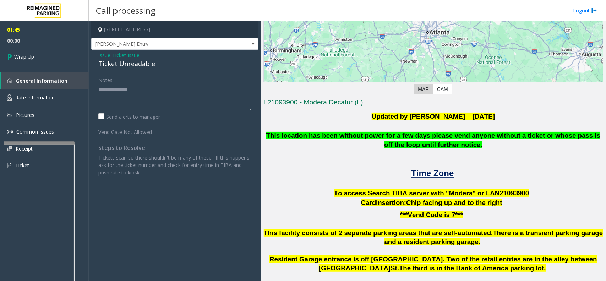
click at [117, 100] on textarea at bounding box center [174, 97] width 153 height 27
click at [102, 105] on textarea at bounding box center [174, 97] width 153 height 27
paste textarea "**********"
click at [132, 98] on textarea at bounding box center [174, 97] width 153 height 27
click at [143, 105] on textarea at bounding box center [174, 97] width 153 height 27
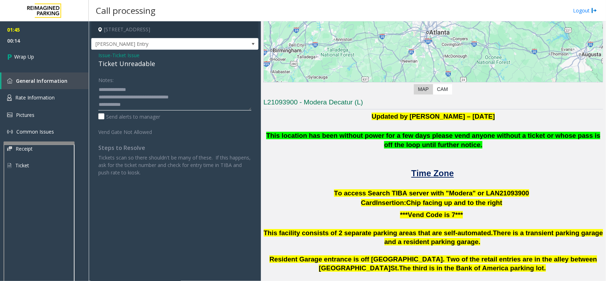
paste textarea "**********"
type textarea "**********"
click at [27, 52] on link "Wrap Up" at bounding box center [44, 56] width 89 height 21
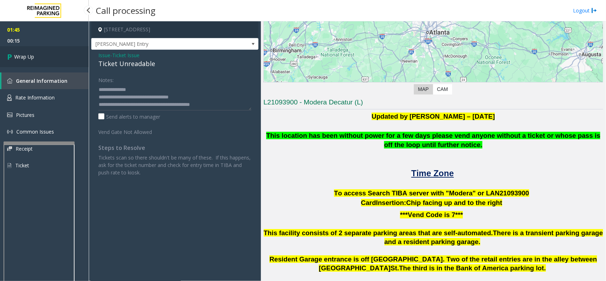
click at [27, 52] on link "Wrap Up" at bounding box center [44, 56] width 89 height 21
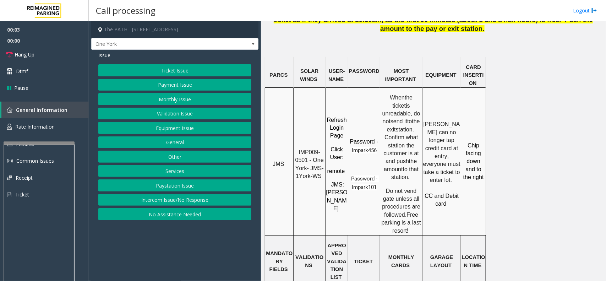
scroll to position [577, 0]
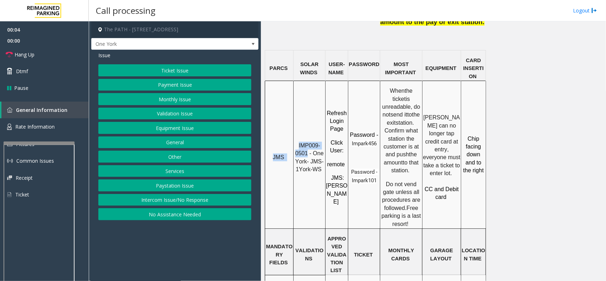
drag, startPoint x: 308, startPoint y: 100, endPoint x: 294, endPoint y: 93, distance: 16.1
click at [294, 93] on tr "JMS IMP009-0501 - One York- JMS-1York-WS Refresh Login Page Click User : remote…" at bounding box center [375, 155] width 221 height 148
click at [303, 142] on span "IMP009-0501 - One York- JMS-1York-WS" at bounding box center [311, 157] width 30 height 30
click at [213, 201] on button "Intercom Issue/No Response" at bounding box center [174, 200] width 153 height 12
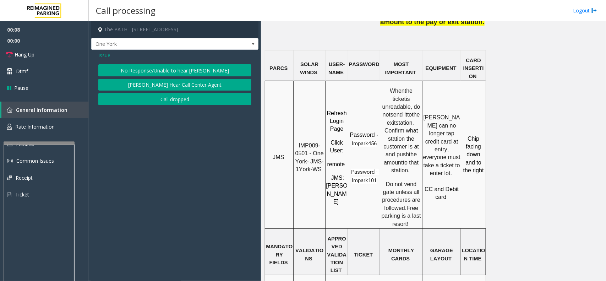
click at [188, 70] on button "No Response/Unable to hear [PERSON_NAME]" at bounding box center [174, 70] width 153 height 12
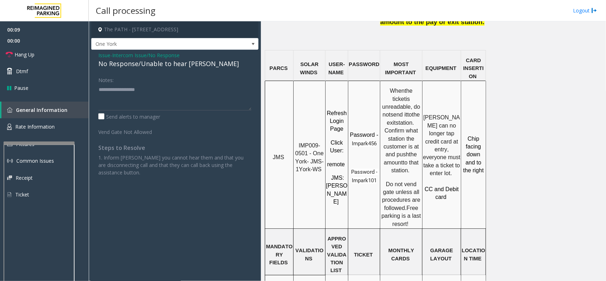
click at [170, 64] on div "No Response/Unable to hear [PERSON_NAME]" at bounding box center [174, 64] width 153 height 10
type textarea "**********"
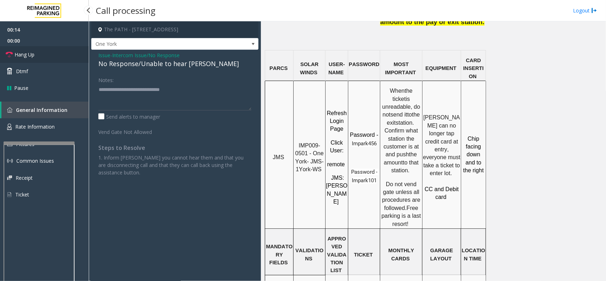
click at [75, 53] on link "Hang Up" at bounding box center [44, 54] width 89 height 17
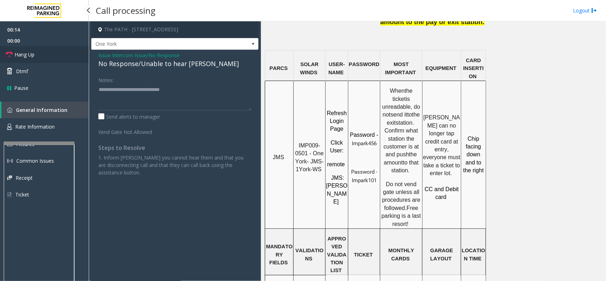
click at [75, 53] on link "Hang Up" at bounding box center [44, 54] width 89 height 17
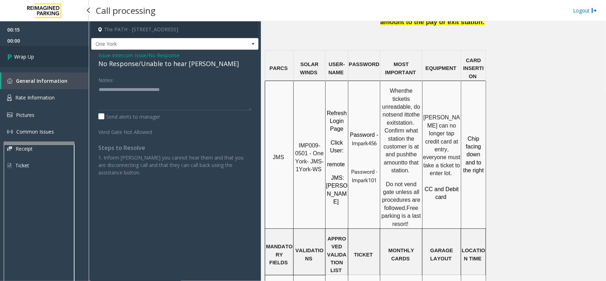
click at [75, 53] on link "Wrap Up" at bounding box center [44, 56] width 89 height 21
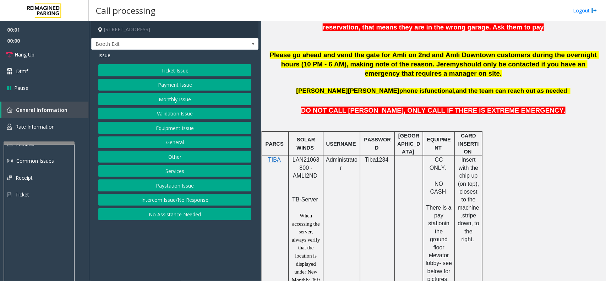
scroll to position [311, 0]
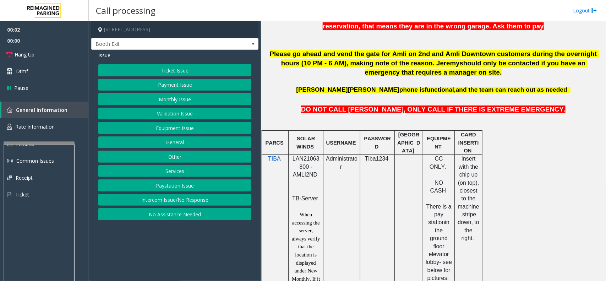
click at [305, 162] on span "LAN21063800 - AMLI2ND" at bounding box center [306, 167] width 27 height 22
copy span "LAN21063800"
drag, startPoint x: 31, startPoint y: 56, endPoint x: 90, endPoint y: 99, distance: 72.5
click at [31, 56] on span "Hang Up" at bounding box center [25, 54] width 20 height 7
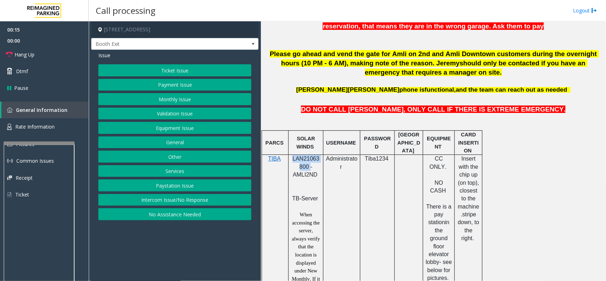
click at [190, 219] on button "No Assistance Needed" at bounding box center [174, 214] width 153 height 12
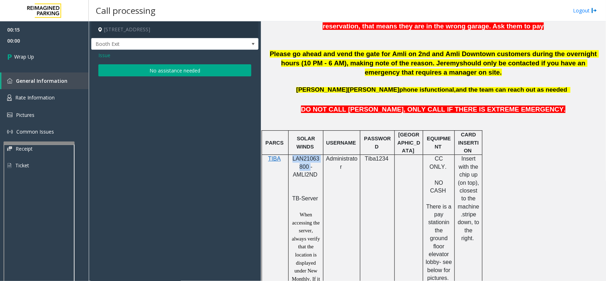
drag, startPoint x: 127, startPoint y: 65, endPoint x: 128, endPoint y: 70, distance: 5.8
click at [128, 69] on button "No assistance needed" at bounding box center [174, 70] width 153 height 12
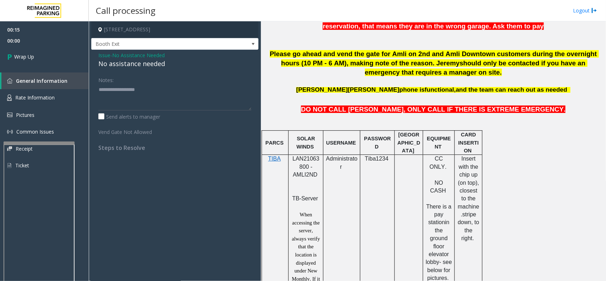
click at [126, 63] on div "No assistance needed" at bounding box center [174, 64] width 153 height 10
drag, startPoint x: 126, startPoint y: 63, endPoint x: 137, endPoint y: 61, distance: 10.5
click at [128, 63] on div "No assistance needed" at bounding box center [174, 64] width 153 height 10
type textarea "**********"
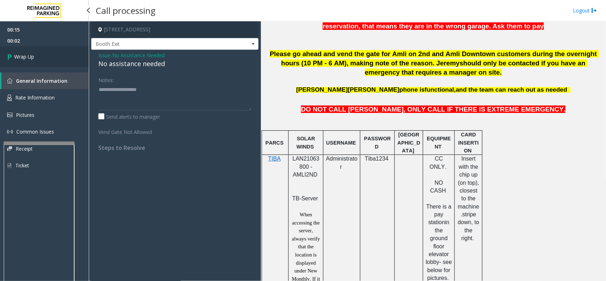
click at [38, 50] on link "Wrap Up" at bounding box center [44, 56] width 89 height 21
